Goal: Task Accomplishment & Management: Use online tool/utility

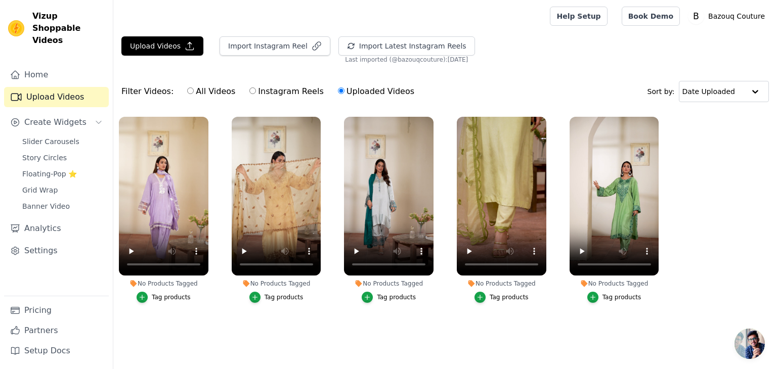
click at [190, 90] on label "All Videos" at bounding box center [211, 91] width 49 height 13
click at [190, 90] on input "All Videos" at bounding box center [190, 90] width 7 height 7
radio input "true"
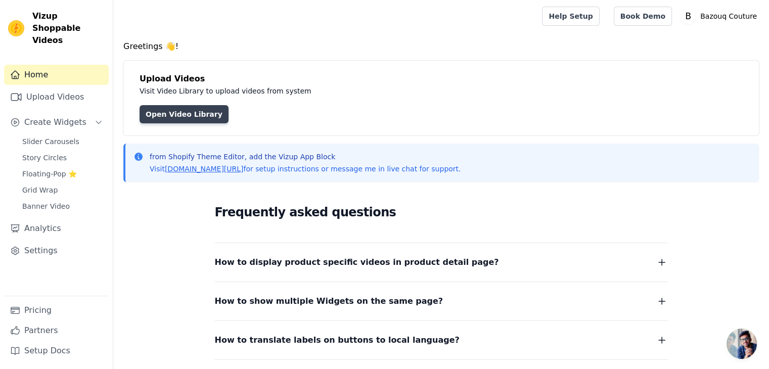
click at [170, 107] on link "Open Video Library" at bounding box center [184, 114] width 89 height 18
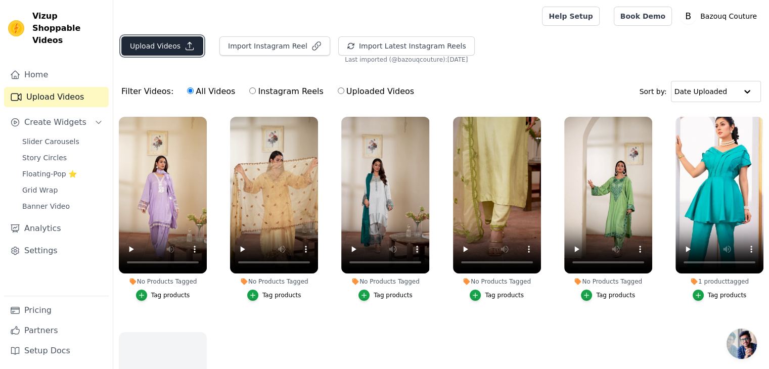
click at [170, 43] on button "Upload Videos" at bounding box center [162, 45] width 82 height 19
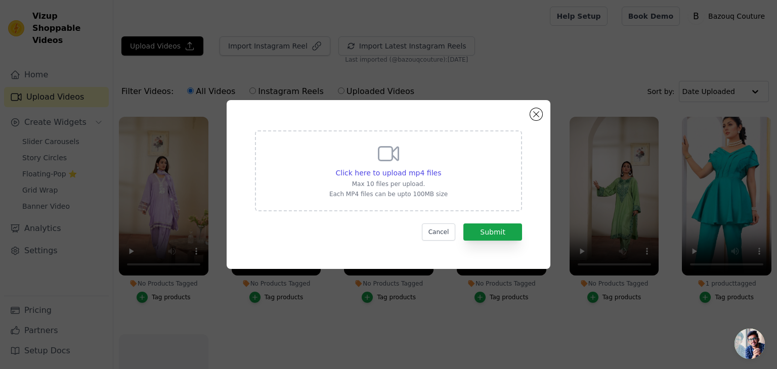
click at [381, 192] on p "Each MP4 files can be upto 100MB size" at bounding box center [388, 194] width 118 height 8
click at [440, 168] on input "Click here to upload mp4 files Max 10 files per upload. Each MP4 files can be u…" at bounding box center [440, 167] width 1 height 1
type input "C:\fakepath\06.mp4"
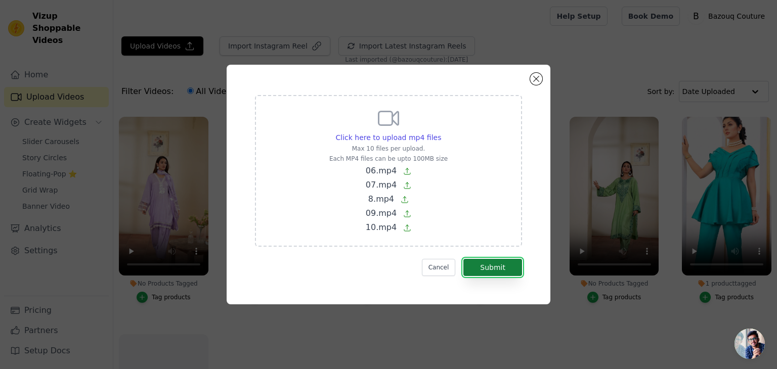
click at [488, 272] on button "Submit" at bounding box center [492, 267] width 59 height 17
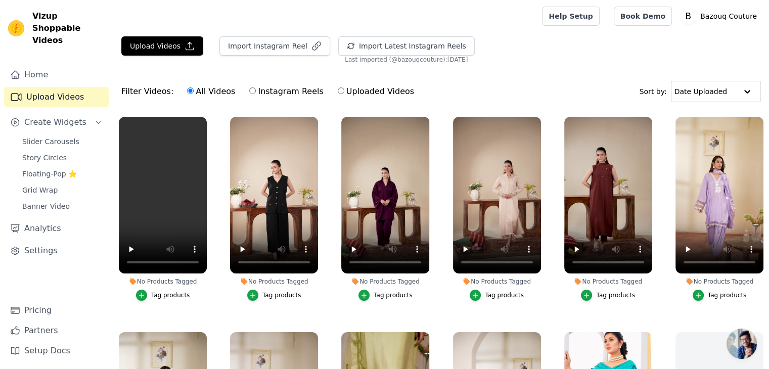
click at [275, 295] on div "Tag products" at bounding box center [281, 295] width 39 height 8
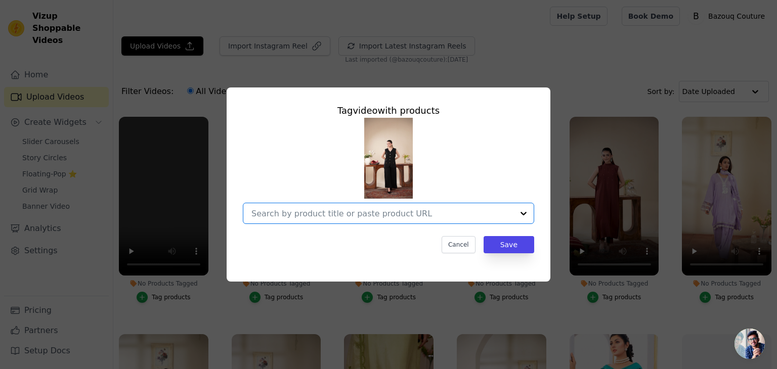
click at [341, 217] on input "No Products Tagged Tag video with products Option undefined, selected. Select i…" at bounding box center [382, 214] width 262 height 10
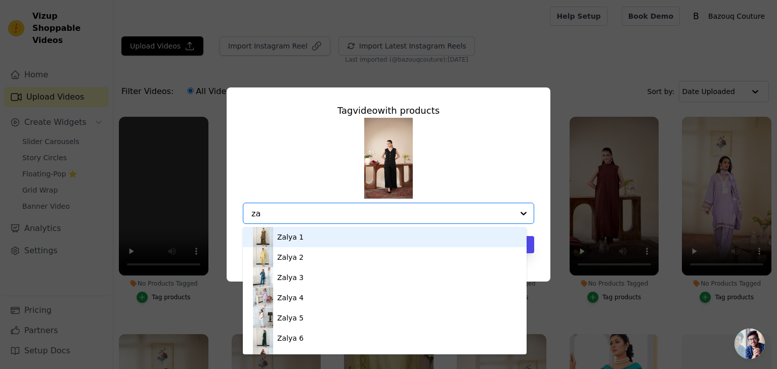
type input "z"
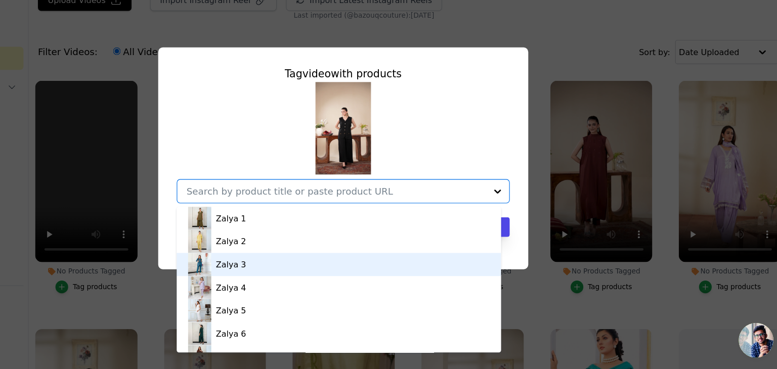
click at [297, 211] on input "No Products Tagged Tag video with products Zalya 1 Zalya 2 Zalya 3 Zalya 4 Zaly…" at bounding box center [382, 214] width 262 height 10
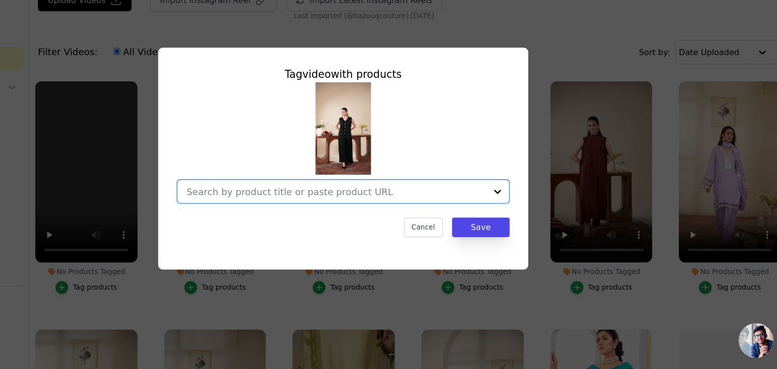
click at [316, 216] on input "No Products Tagged Tag video with products Option undefined, selected. Select i…" at bounding box center [382, 214] width 262 height 10
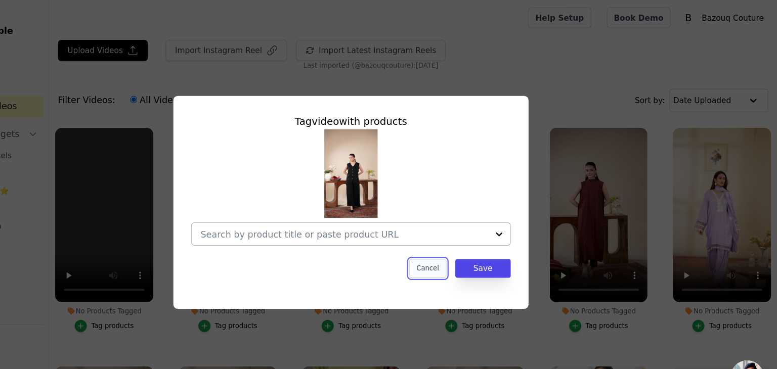
click at [467, 253] on button "Cancel" at bounding box center [458, 244] width 34 height 17
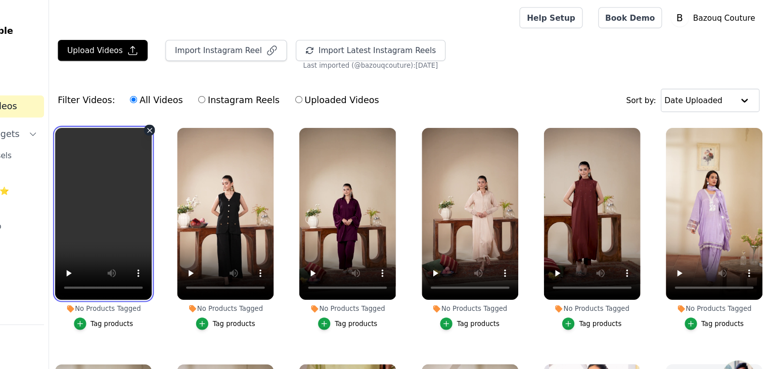
click at [173, 149] on video at bounding box center [163, 195] width 88 height 157
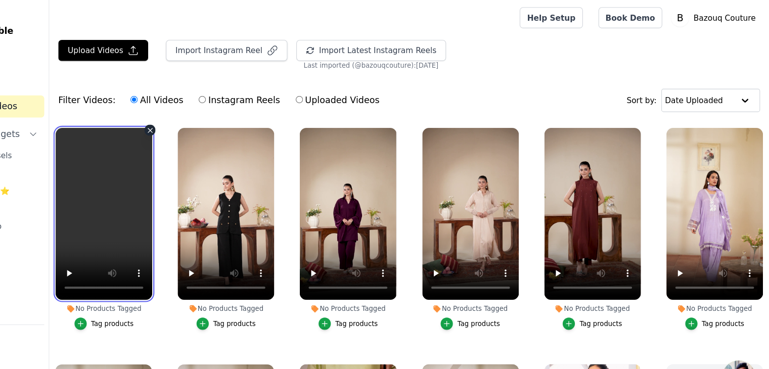
click at [191, 163] on video at bounding box center [163, 195] width 88 height 157
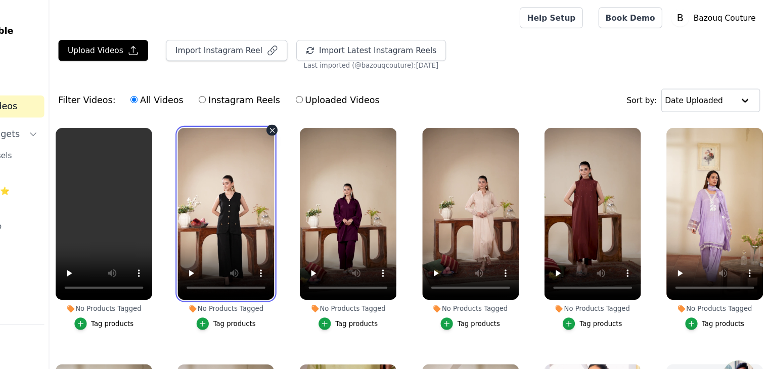
click at [252, 176] on video at bounding box center [274, 195] width 88 height 157
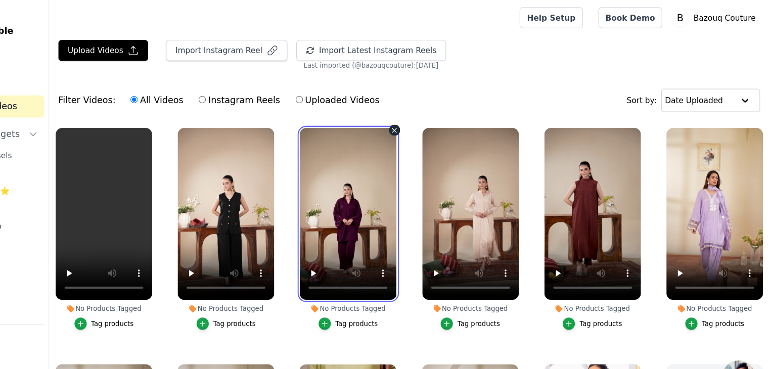
click at [379, 185] on video at bounding box center [385, 195] width 88 height 157
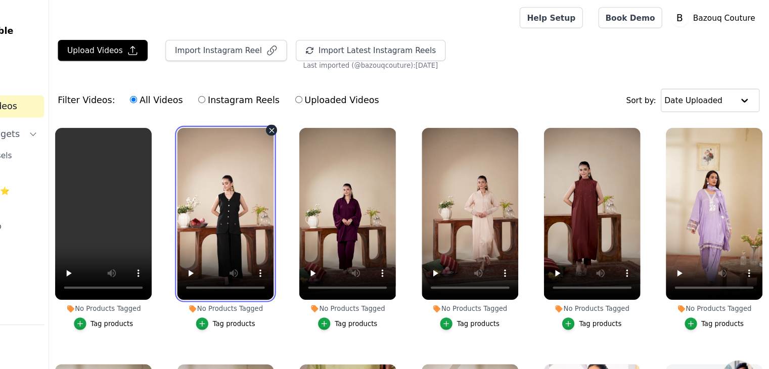
click at [300, 158] on video at bounding box center [274, 195] width 88 height 157
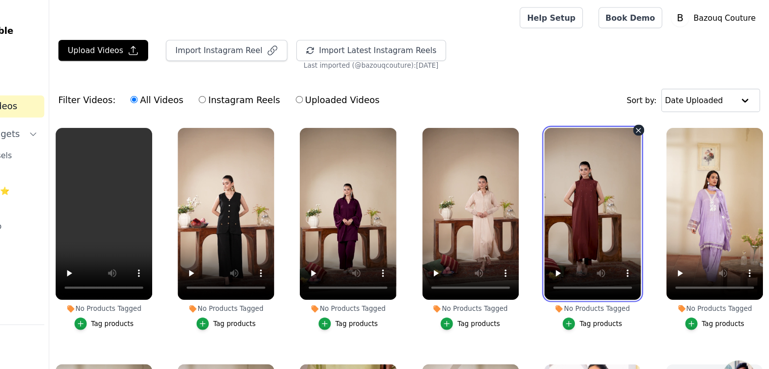
click at [600, 167] on video at bounding box center [608, 195] width 88 height 157
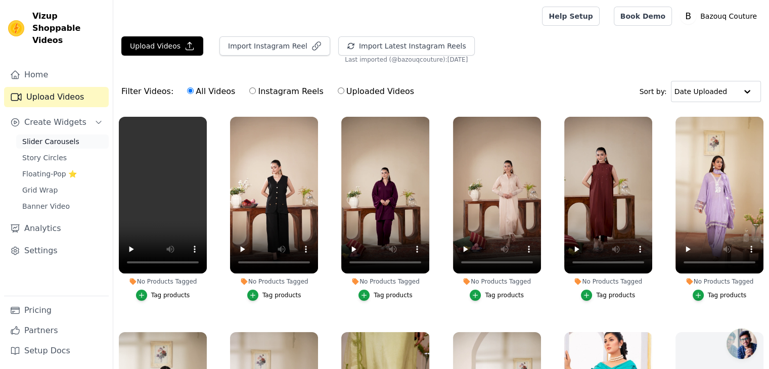
click at [54, 137] on span "Slider Carousels" at bounding box center [50, 142] width 57 height 10
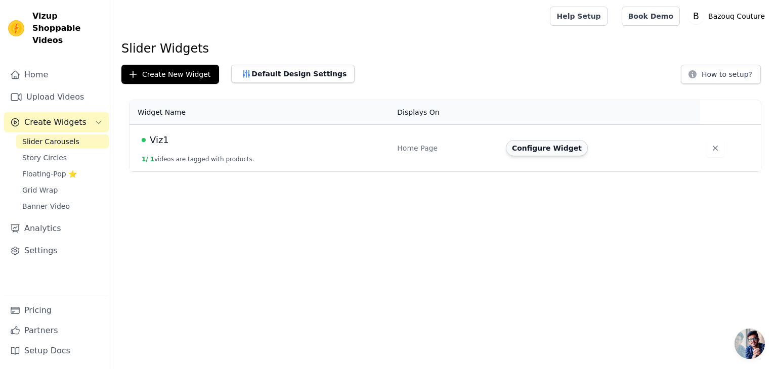
click at [532, 148] on button "Configure Widget" at bounding box center [547, 148] width 82 height 16
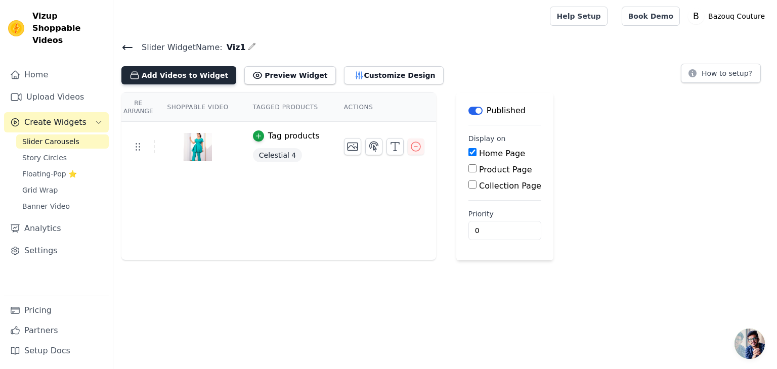
click at [206, 73] on button "Add Videos to Widget" at bounding box center [178, 75] width 115 height 18
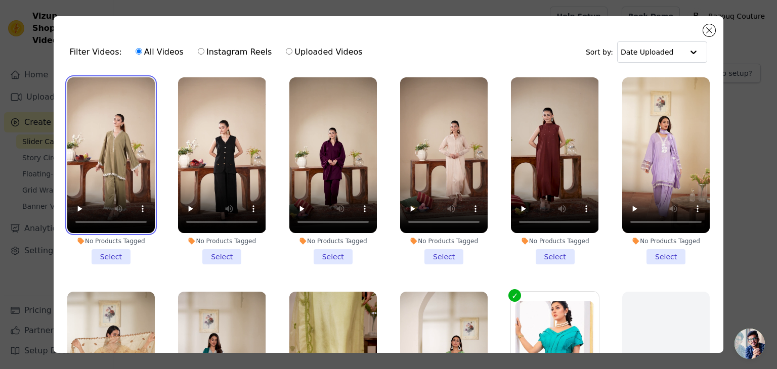
click at [104, 166] on video at bounding box center [110, 155] width 87 height 156
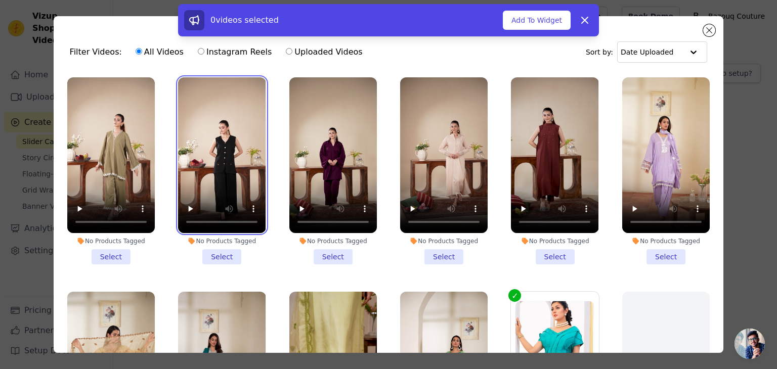
click at [203, 144] on video at bounding box center [221, 155] width 87 height 156
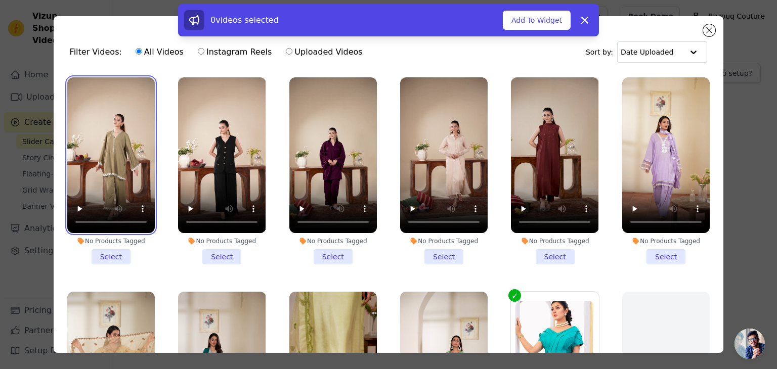
click at [133, 144] on video at bounding box center [110, 155] width 87 height 156
click at [108, 251] on li "No Products Tagged Select" at bounding box center [110, 170] width 87 height 187
click at [0, 0] on input "No Products Tagged Select" at bounding box center [0, 0] width 0 height 0
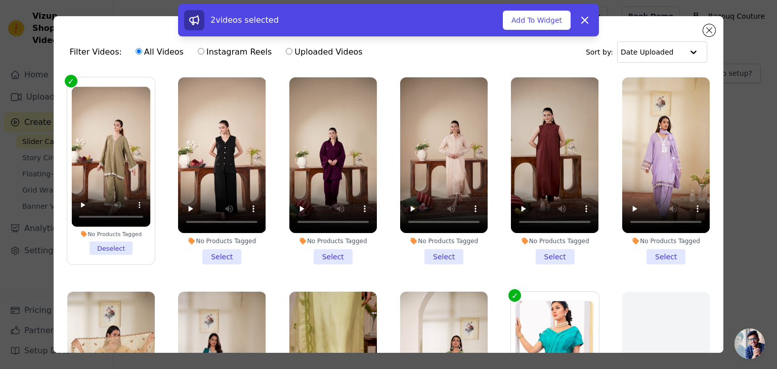
click at [213, 255] on li "No Products Tagged Select" at bounding box center [221, 170] width 87 height 187
click at [0, 0] on input "No Products Tagged Select" at bounding box center [0, 0] width 0 height 0
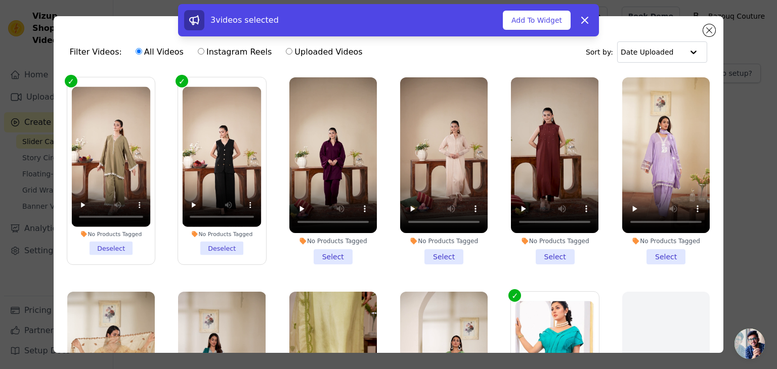
click at [335, 257] on li "No Products Tagged Select" at bounding box center [332, 170] width 87 height 187
click at [0, 0] on input "No Products Tagged Select" at bounding box center [0, 0] width 0 height 0
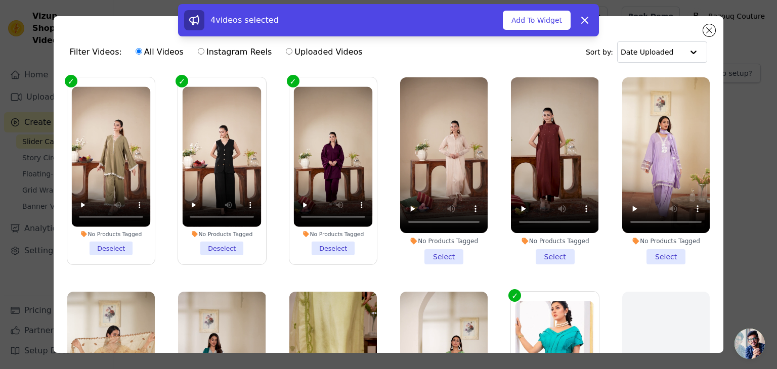
click at [435, 254] on li "No Products Tagged Select" at bounding box center [443, 170] width 87 height 187
click at [0, 0] on input "No Products Tagged Select" at bounding box center [0, 0] width 0 height 0
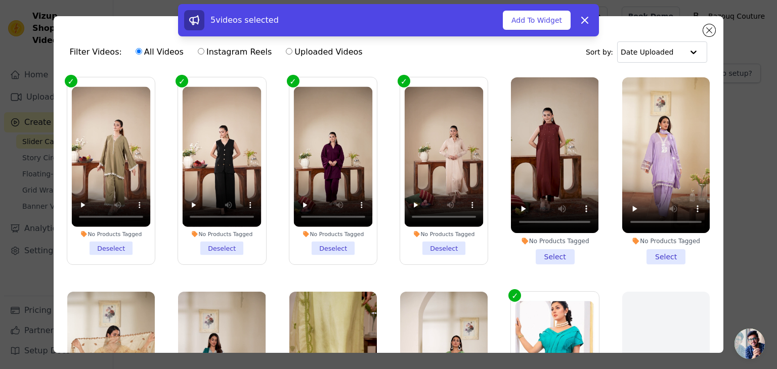
click at [544, 252] on li "No Products Tagged Select" at bounding box center [554, 170] width 87 height 187
click at [0, 0] on input "No Products Tagged Select" at bounding box center [0, 0] width 0 height 0
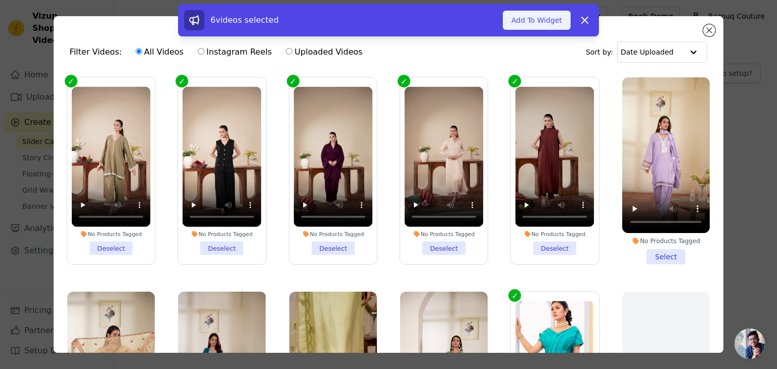
click at [540, 21] on button "Add To Widget" at bounding box center [537, 20] width 68 height 19
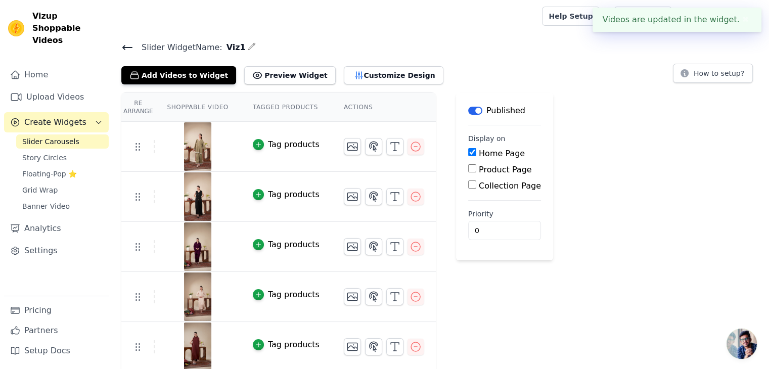
scroll to position [53, 0]
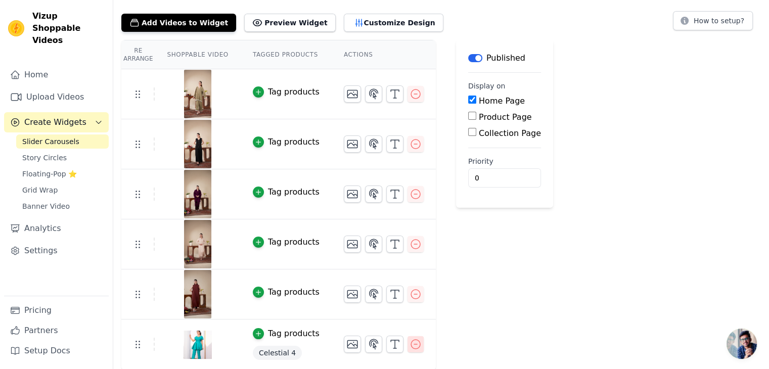
click at [410, 343] on icon "button" at bounding box center [416, 344] width 12 height 12
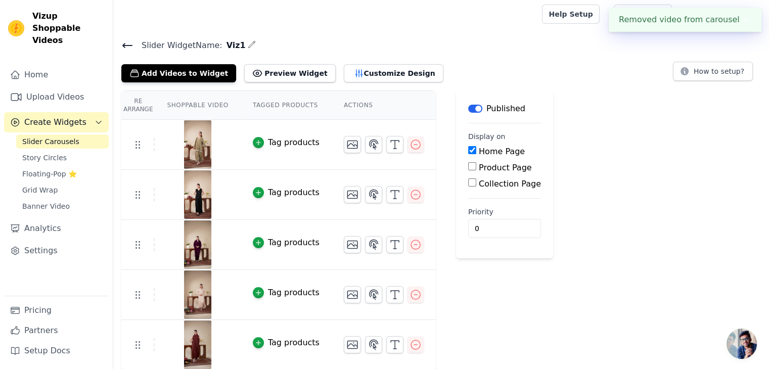
scroll to position [0, 0]
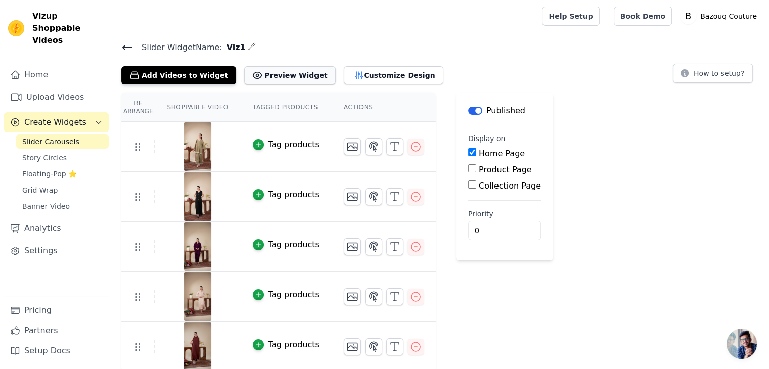
click at [255, 75] on button "Preview Widget" at bounding box center [289, 75] width 91 height 18
